Goal: Task Accomplishment & Management: Complete application form

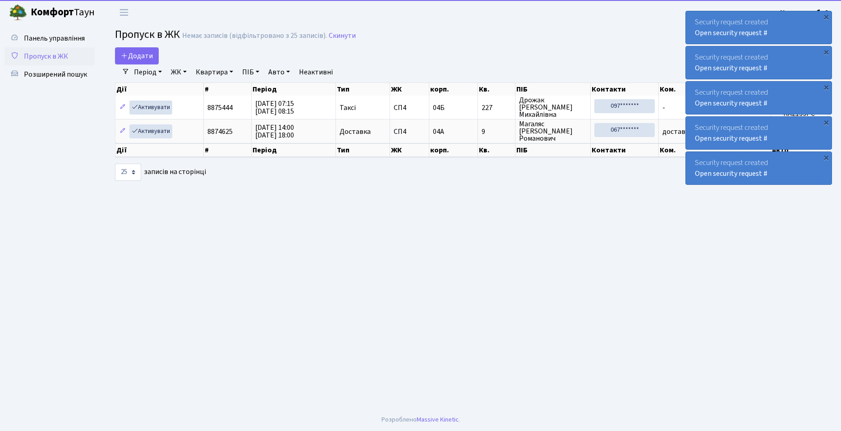
select select "25"
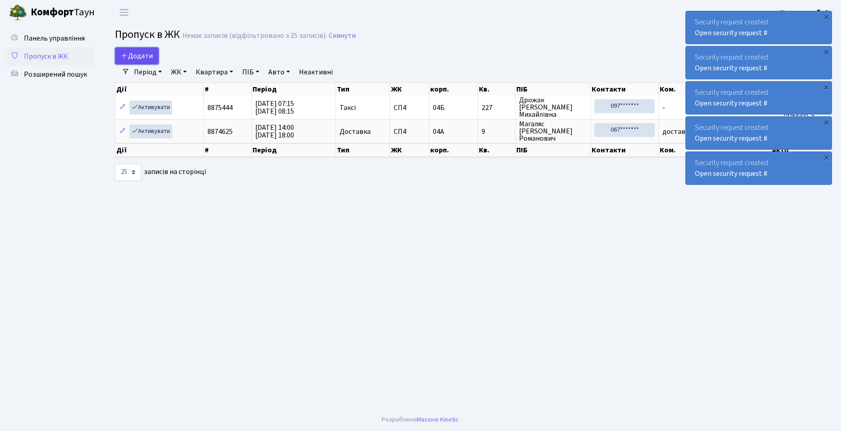
click at [137, 54] on span "Додати" at bounding box center [137, 56] width 32 height 10
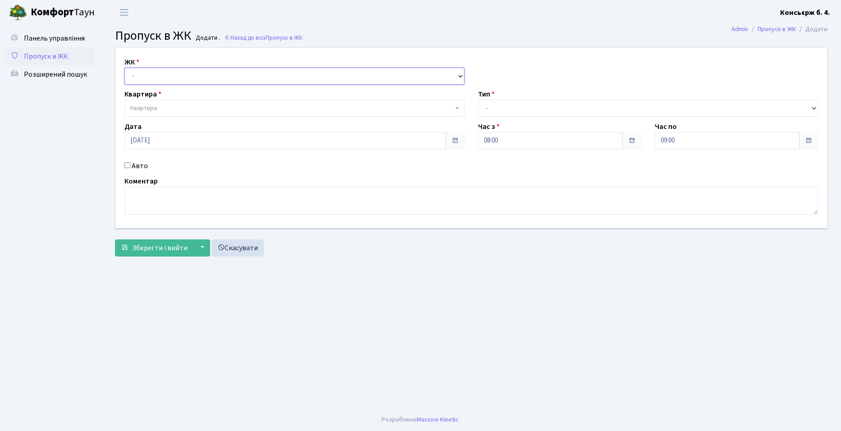
click at [155, 74] on select "- СП4, Столичне шосе, 5" at bounding box center [295, 76] width 340 height 17
select select "325"
click at [125, 68] on select "- СП4, Столичне шосе, 5" at bounding box center [295, 76] width 340 height 17
select select
click at [162, 106] on span "Квартира" at bounding box center [291, 108] width 323 height 9
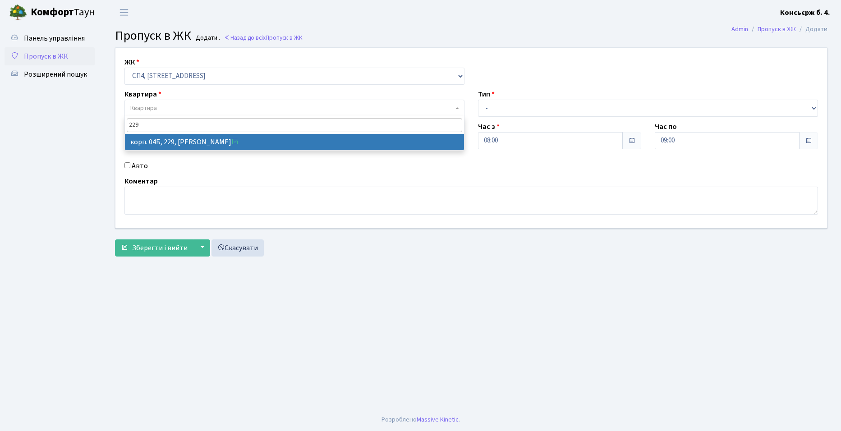
type input "229"
drag, startPoint x: 272, startPoint y: 143, endPoint x: 472, endPoint y: 105, distance: 203.3
click at [342, 127] on span "229 корп. 04Б, 229, Чурсіна Інна Олександрівна" at bounding box center [295, 133] width 340 height 34
select select "21257"
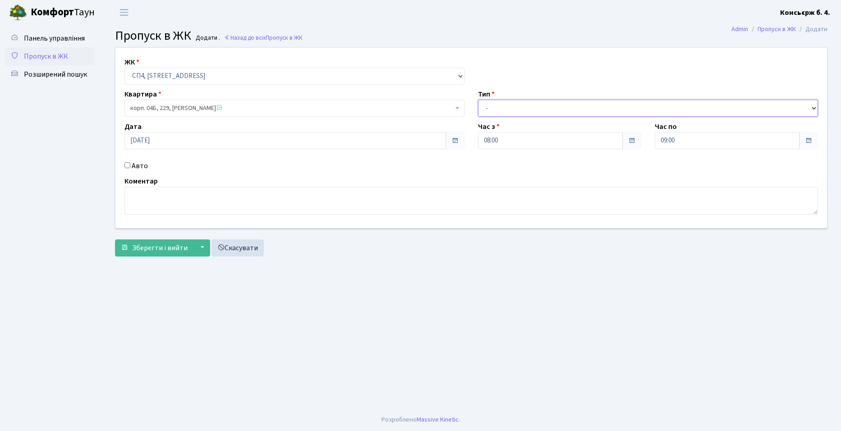
click at [499, 108] on select "- Доставка Таксі Гості Сервіс" at bounding box center [648, 108] width 340 height 17
select select "18"
click at [478, 100] on select "- Доставка Таксі Гості Сервіс" at bounding box center [648, 108] width 340 height 17
click at [127, 164] on input "Авто" at bounding box center [128, 165] width 6 height 6
checkbox input "true"
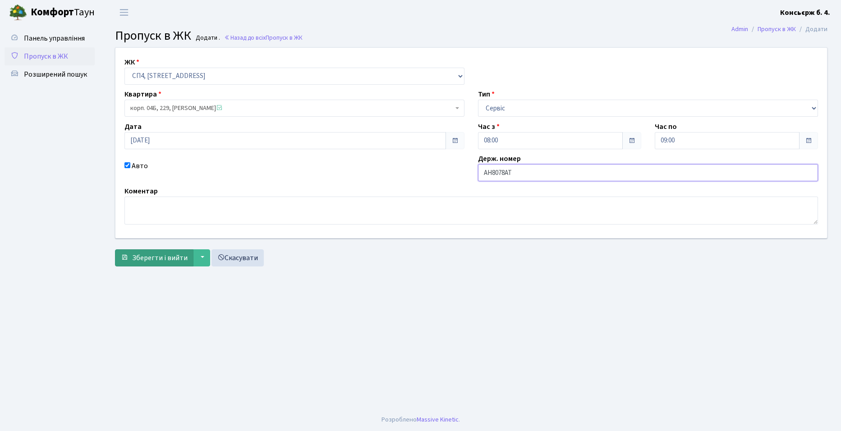
type input "АН8078АТ"
click at [176, 259] on span "Зберегти і вийти" at bounding box center [159, 258] width 55 height 10
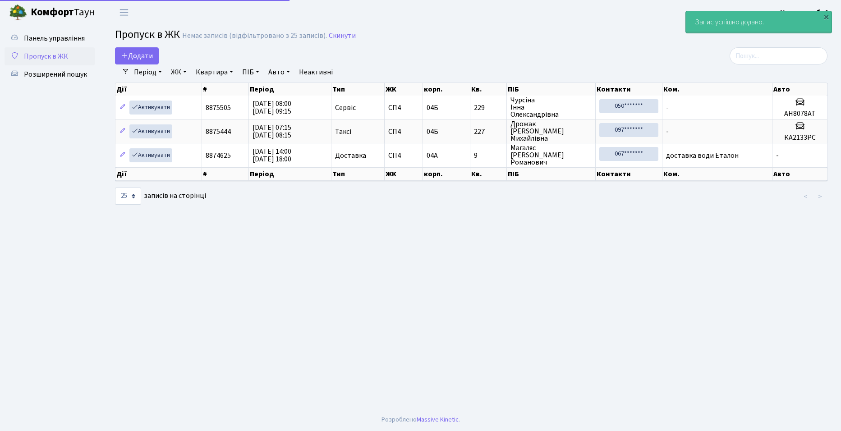
select select "25"
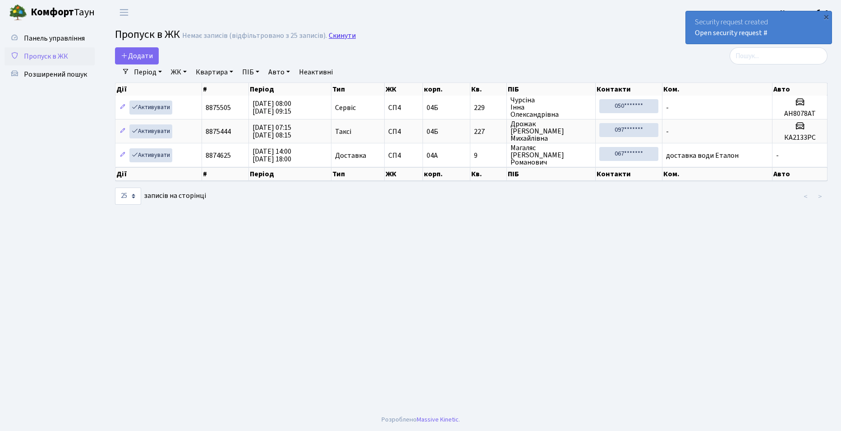
click at [346, 37] on link "Скинути" at bounding box center [342, 36] width 27 height 9
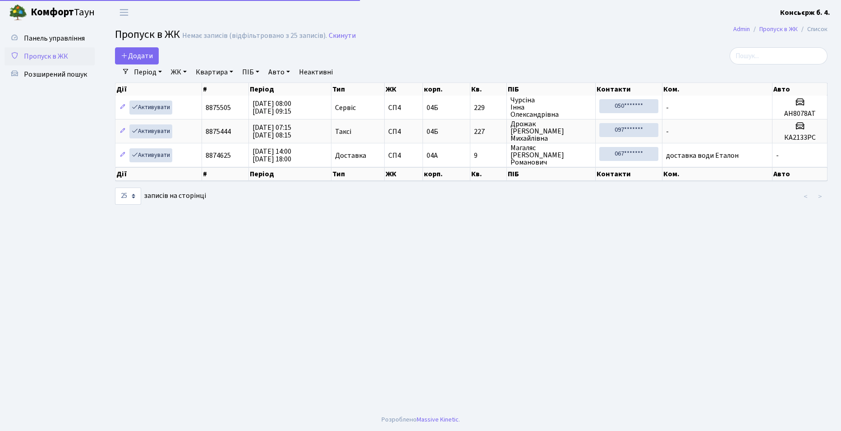
select select "25"
click at [143, 55] on span "Додати" at bounding box center [137, 56] width 32 height 10
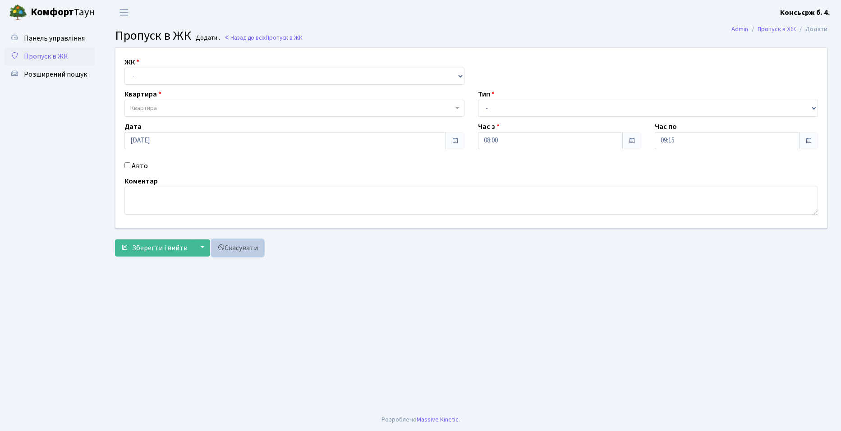
click at [249, 254] on link "Скасувати" at bounding box center [238, 248] width 52 height 17
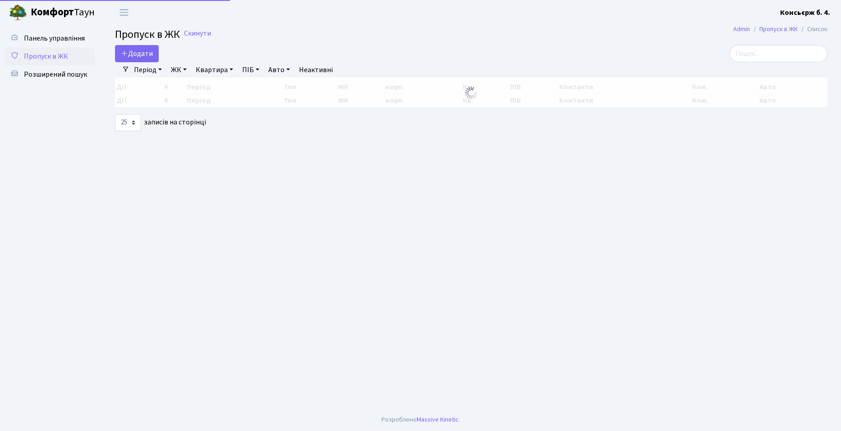
select select "25"
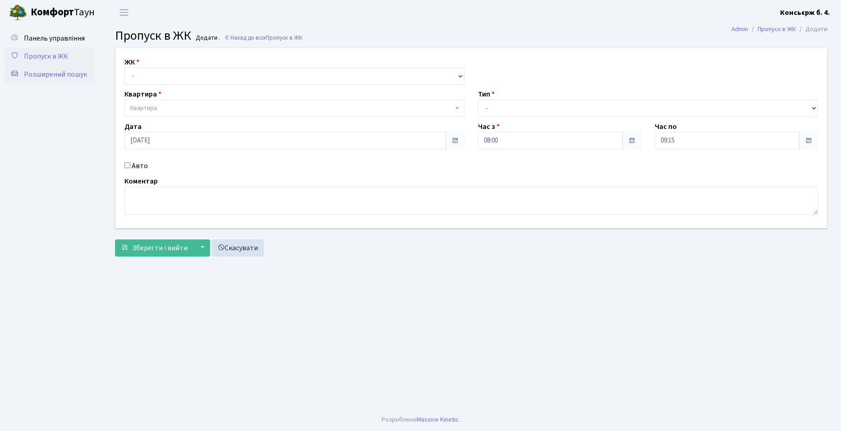
click at [62, 74] on span "Розширений пошук" at bounding box center [55, 74] width 63 height 10
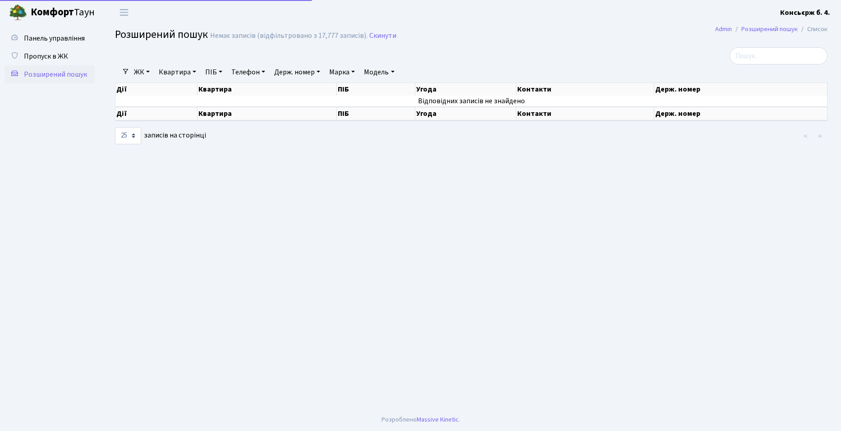
select select "25"
drag, startPoint x: 601, startPoint y: 386, endPoint x: 273, endPoint y: 267, distance: 349.5
drag, startPoint x: 273, startPoint y: 267, endPoint x: 143, endPoint y: 291, distance: 132.6
click at [143, 291] on main "Admin Розширений пошук Список Розширений пошук Немає записів (відфільтровано з …" at bounding box center [472, 217] width 740 height 384
click at [123, 12] on span "Переключити навігацію" at bounding box center [124, 12] width 14 height 10
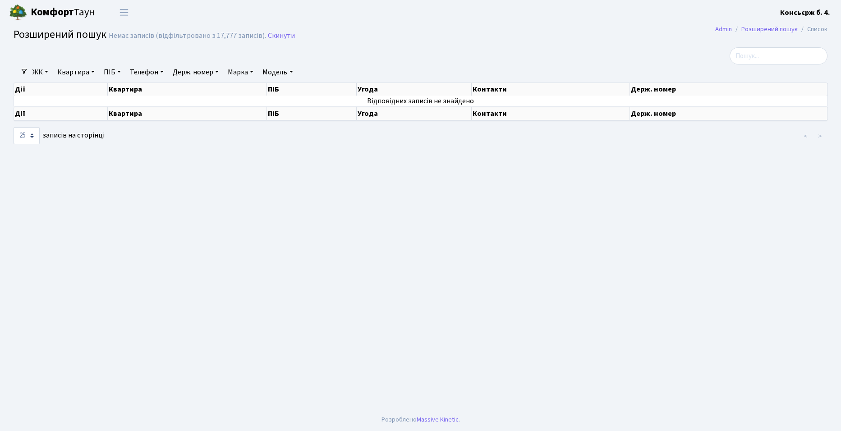
drag, startPoint x: 419, startPoint y: 276, endPoint x: 226, endPoint y: 251, distance: 194.7
click at [226, 252] on main "Admin Розширений пошук Список Розширений пошук Немає записів (відфільтровано з …" at bounding box center [420, 217] width 841 height 384
click at [724, 304] on main "Admin Розширений пошук Список Розширений пошук Немає записів (відфільтровано з …" at bounding box center [420, 217] width 841 height 384
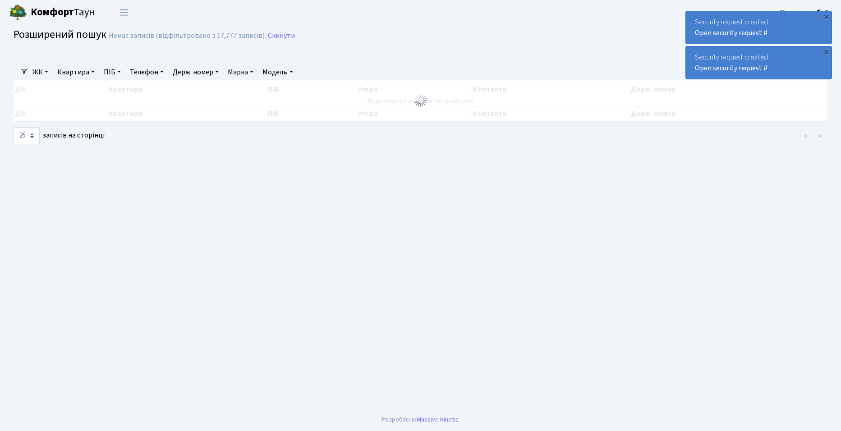
drag, startPoint x: 253, startPoint y: 261, endPoint x: 248, endPoint y: 262, distance: 5.1
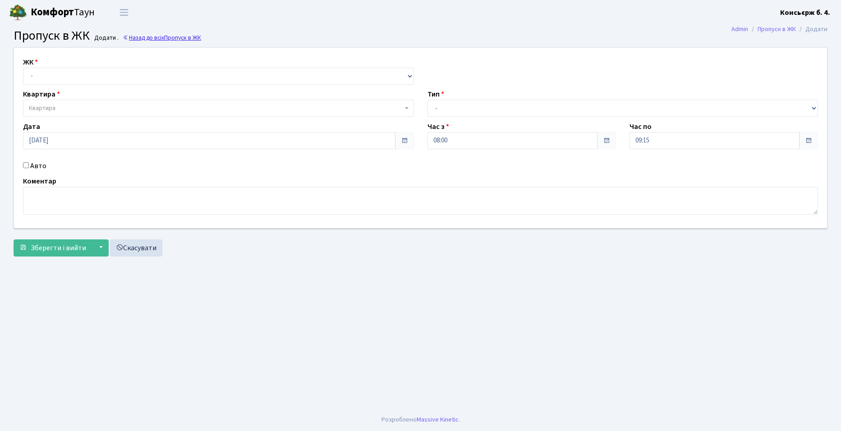
click at [148, 37] on link "Назад до всіх Пропуск в ЖК" at bounding box center [162, 37] width 78 height 9
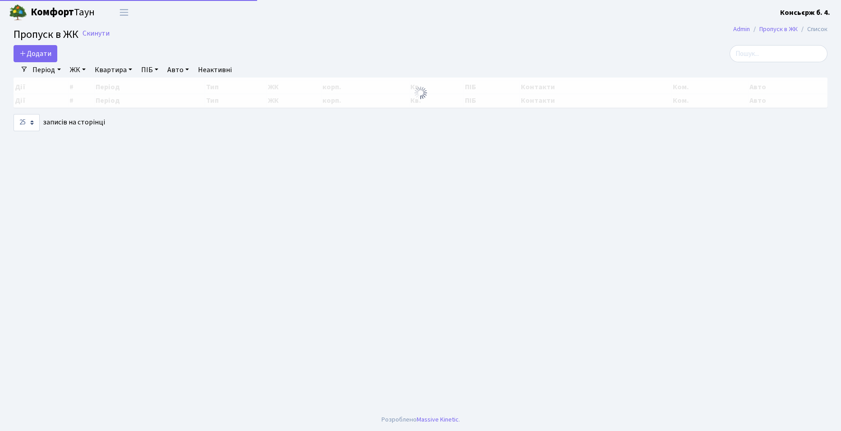
select select "25"
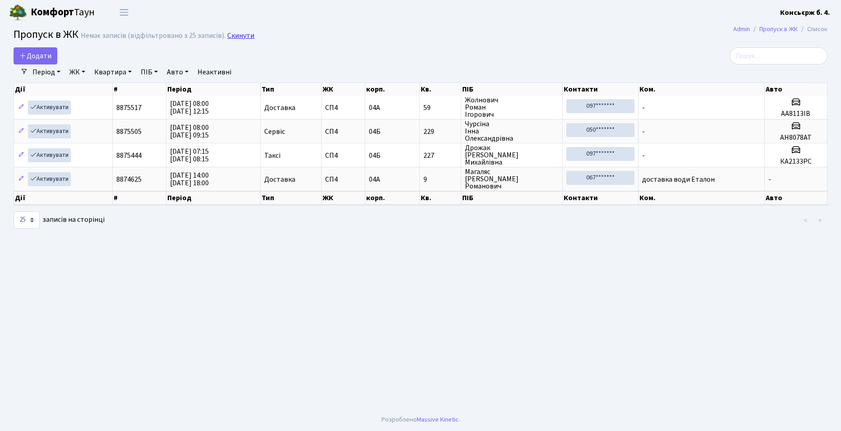
click at [237, 33] on link "Скинути" at bounding box center [240, 36] width 27 height 9
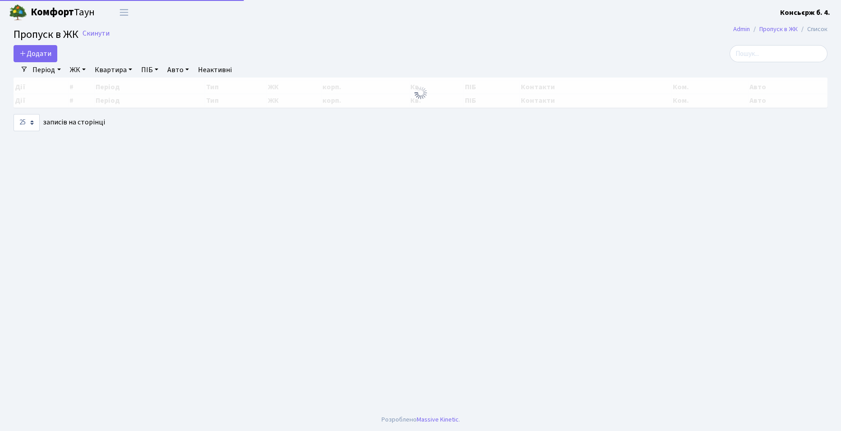
select select "25"
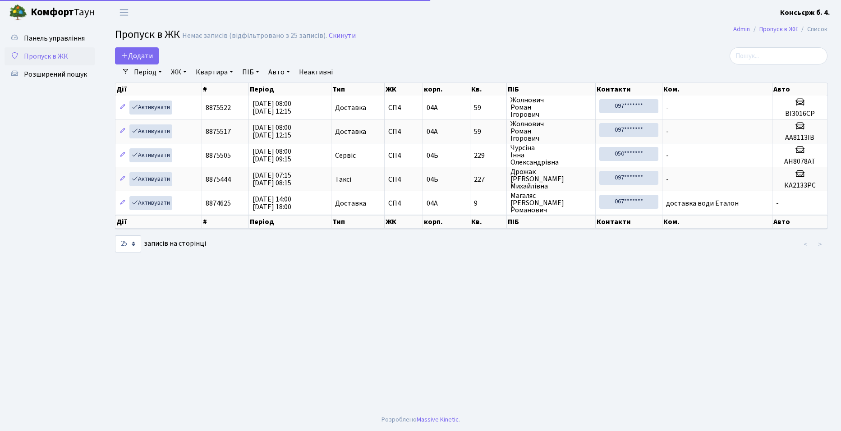
select select "25"
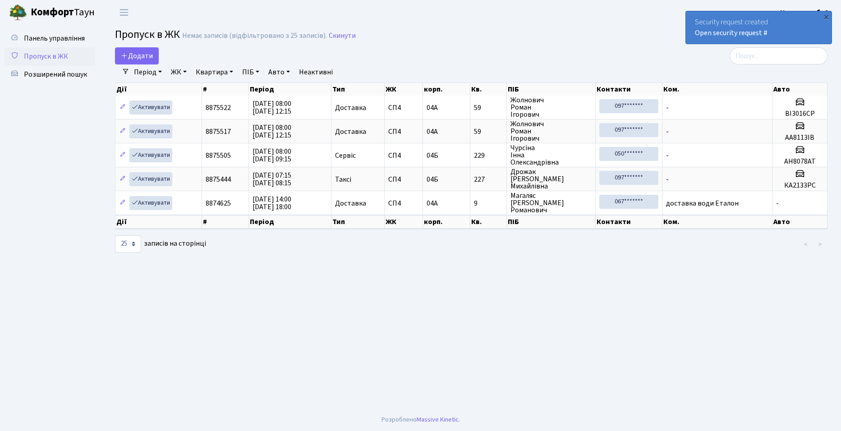
drag, startPoint x: 136, startPoint y: 16, endPoint x: 196, endPoint y: 341, distance: 330.4
click at [222, 405] on main "Admin Пропуск в ЖК Список Пропуск в ЖК Немає записів (відфільтровано з 25 запис…" at bounding box center [472, 217] width 740 height 384
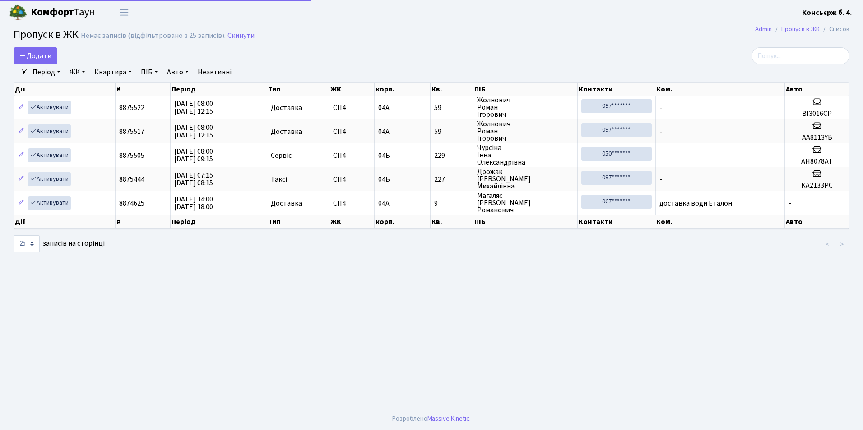
select select "25"
click at [80, 70] on link "ЖК" at bounding box center [77, 72] width 23 height 15
click at [94, 111] on link "СП4, [STREET_ADDRESS]" at bounding box center [113, 113] width 95 height 14
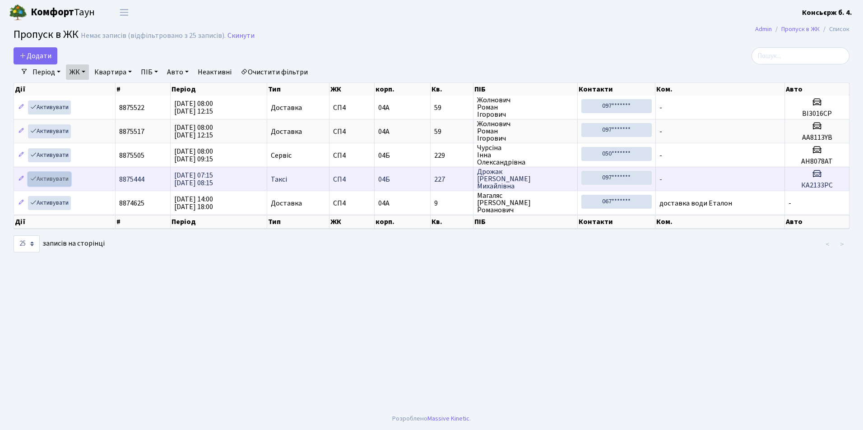
click at [59, 180] on link "Активувати" at bounding box center [49, 179] width 43 height 14
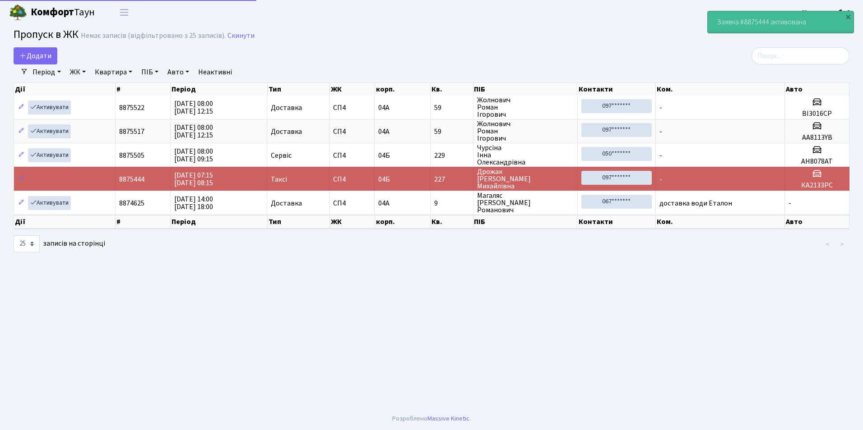
select select "25"
